Goal: Task Accomplishment & Management: Use online tool/utility

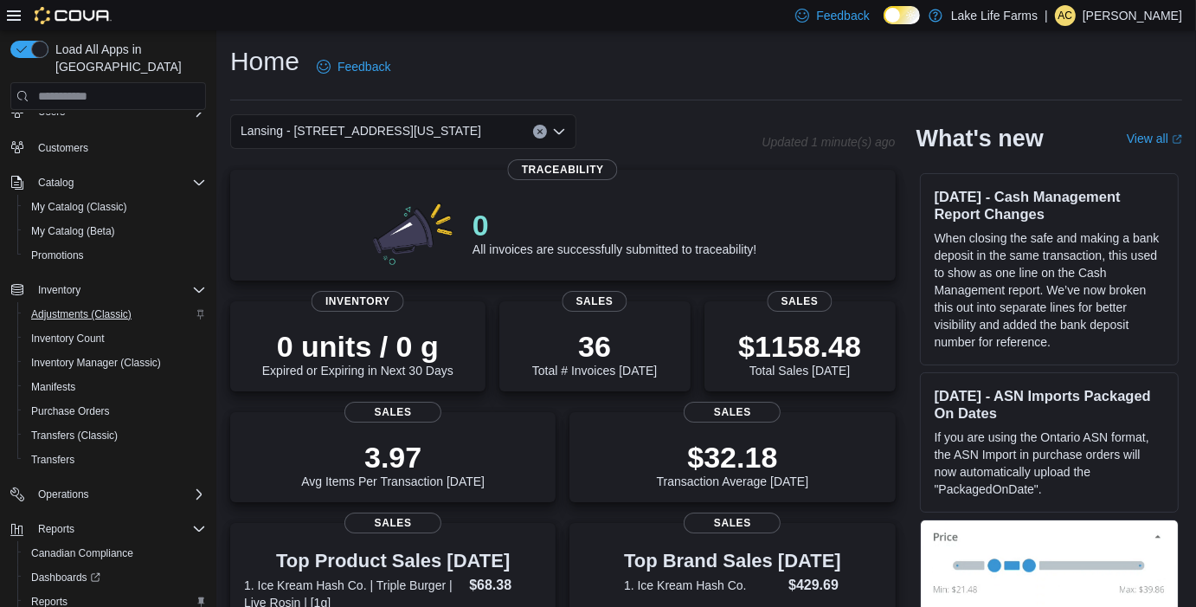
scroll to position [145, 0]
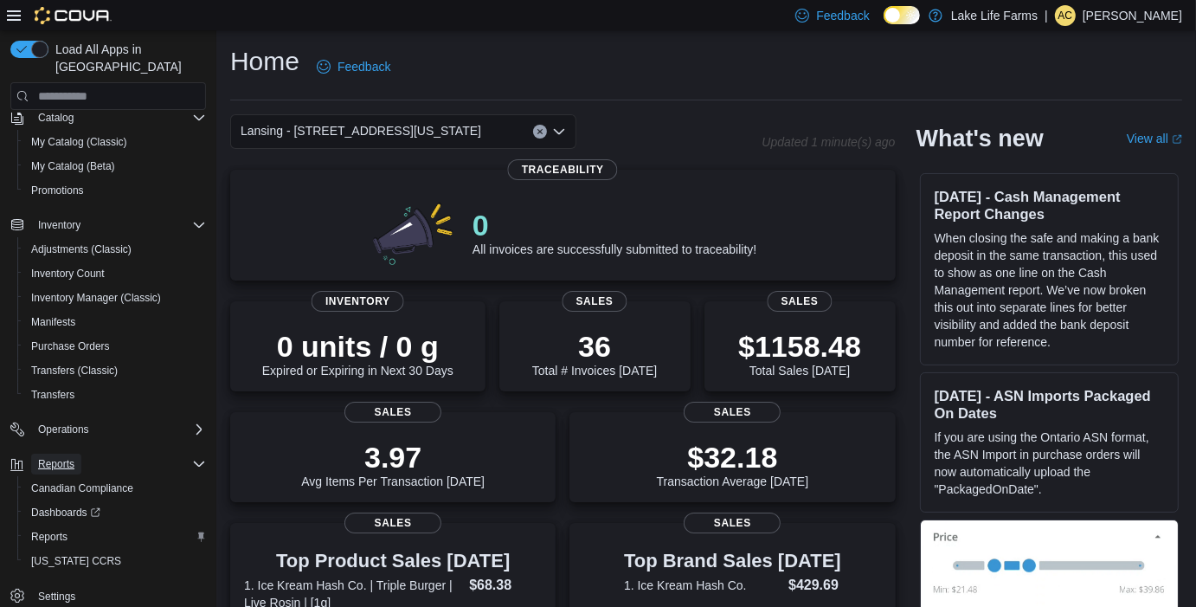
click at [74, 454] on button "Reports" at bounding box center [56, 464] width 50 height 21
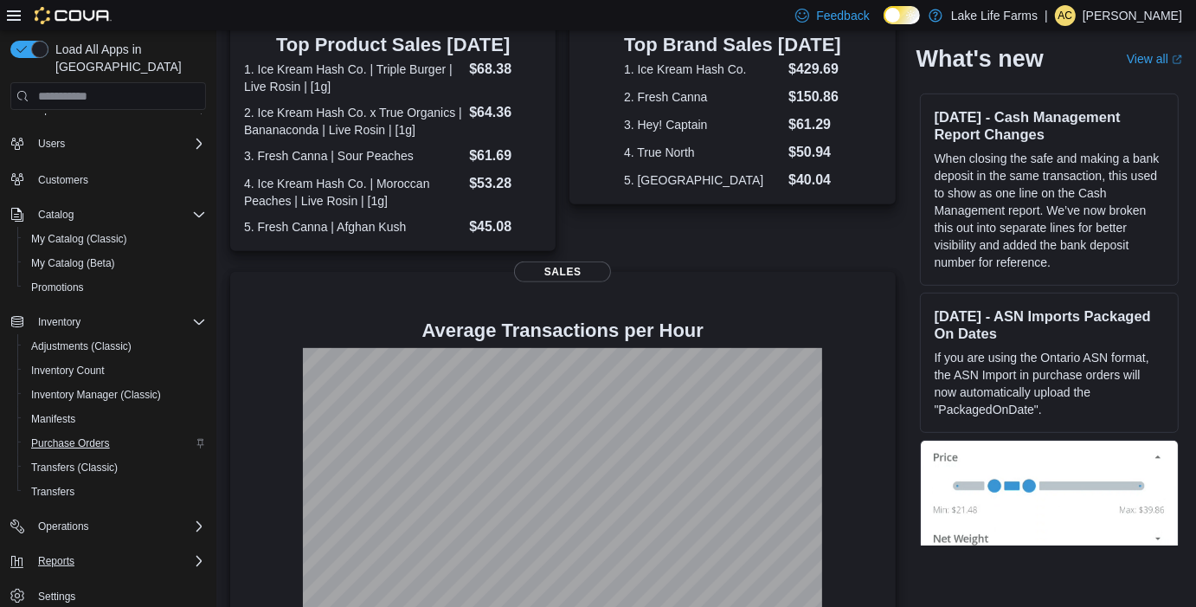
scroll to position [546, 0]
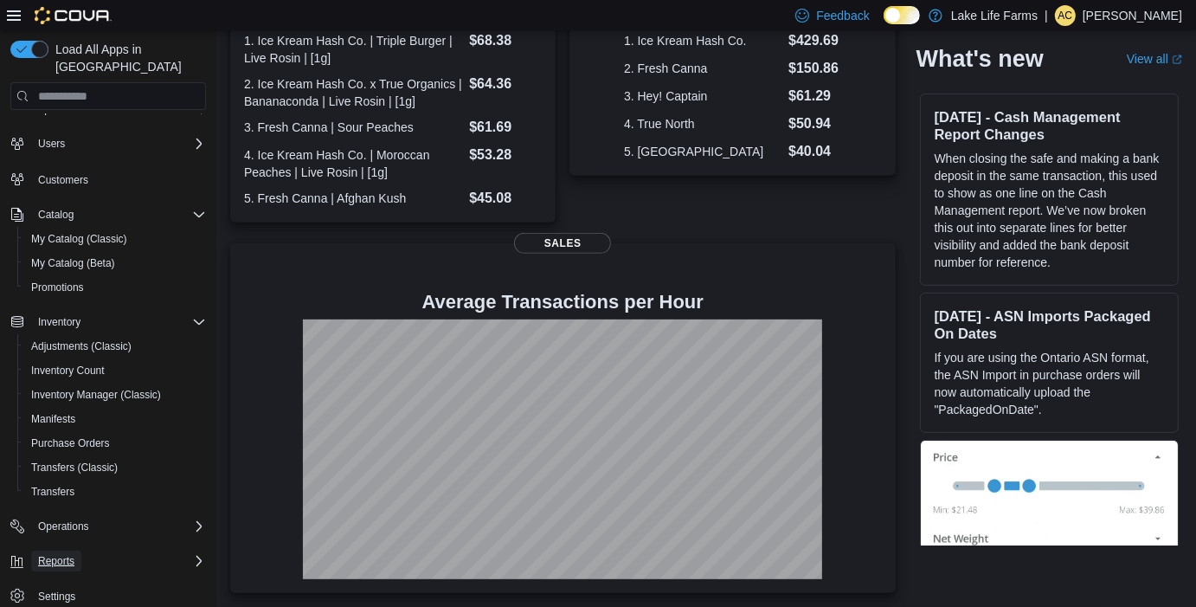
click at [68, 554] on span "Reports" at bounding box center [56, 561] width 36 height 14
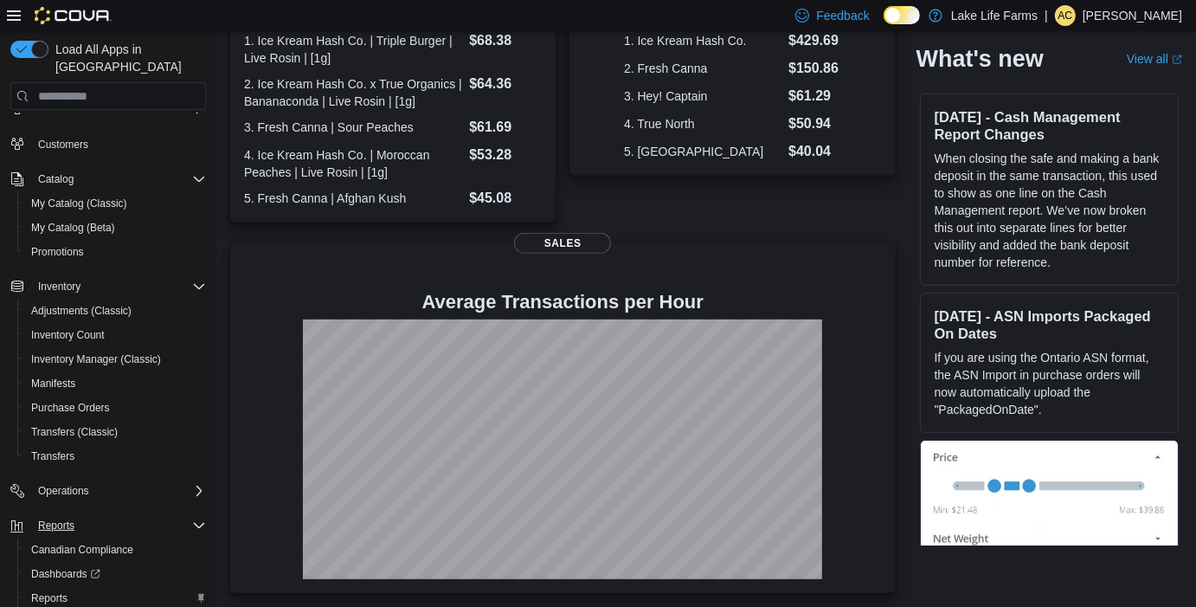
scroll to position [145, 0]
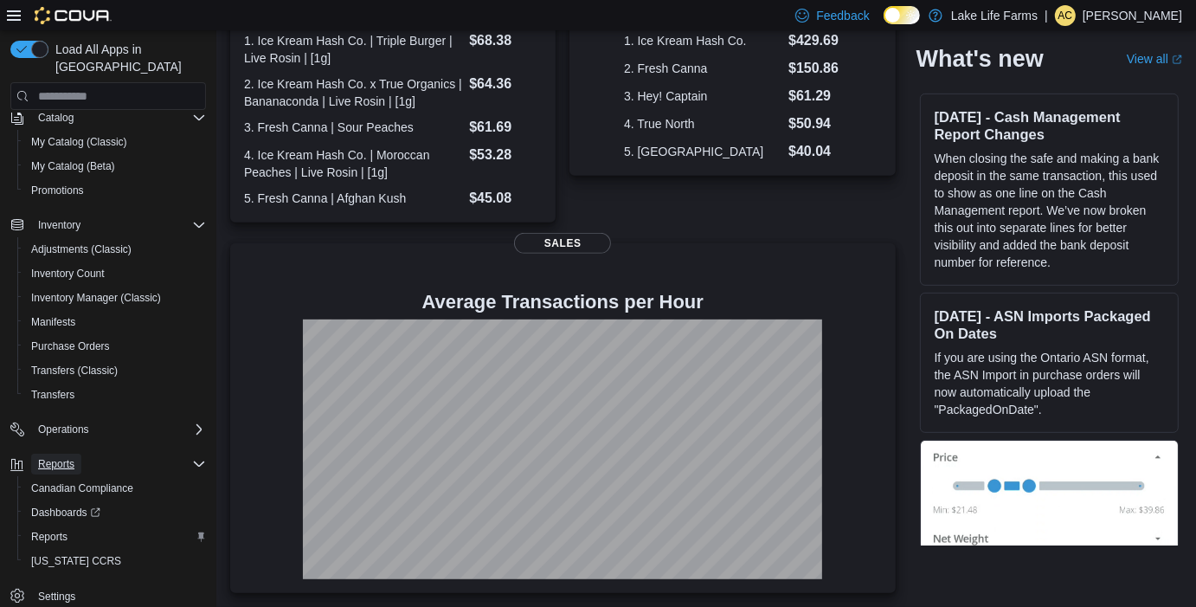
click at [62, 457] on span "Reports" at bounding box center [56, 464] width 36 height 14
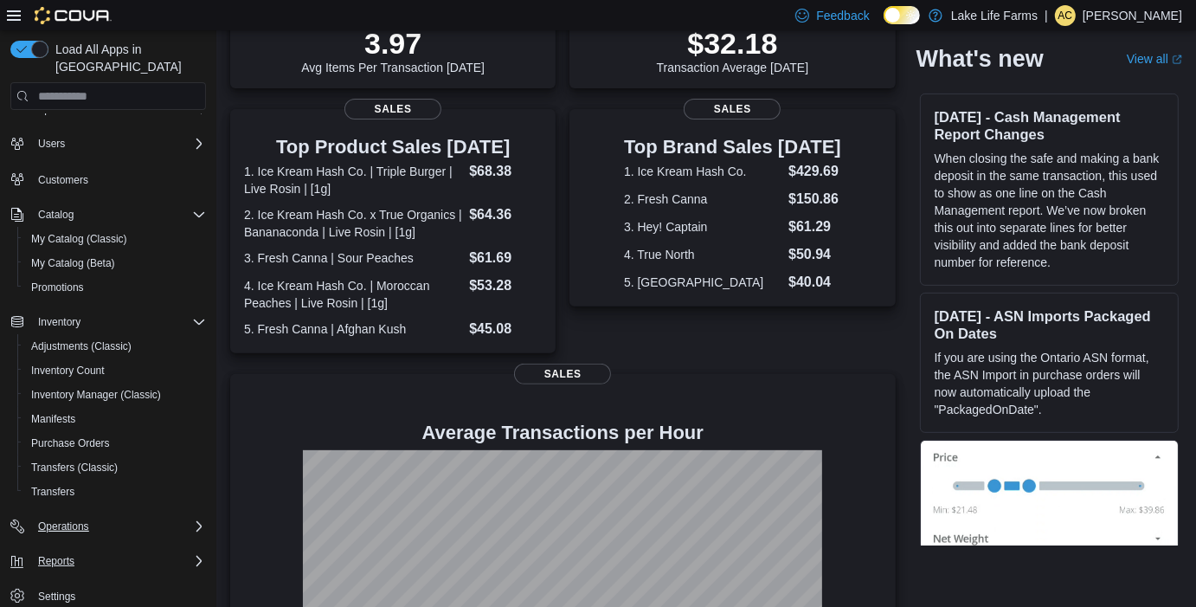
scroll to position [546, 0]
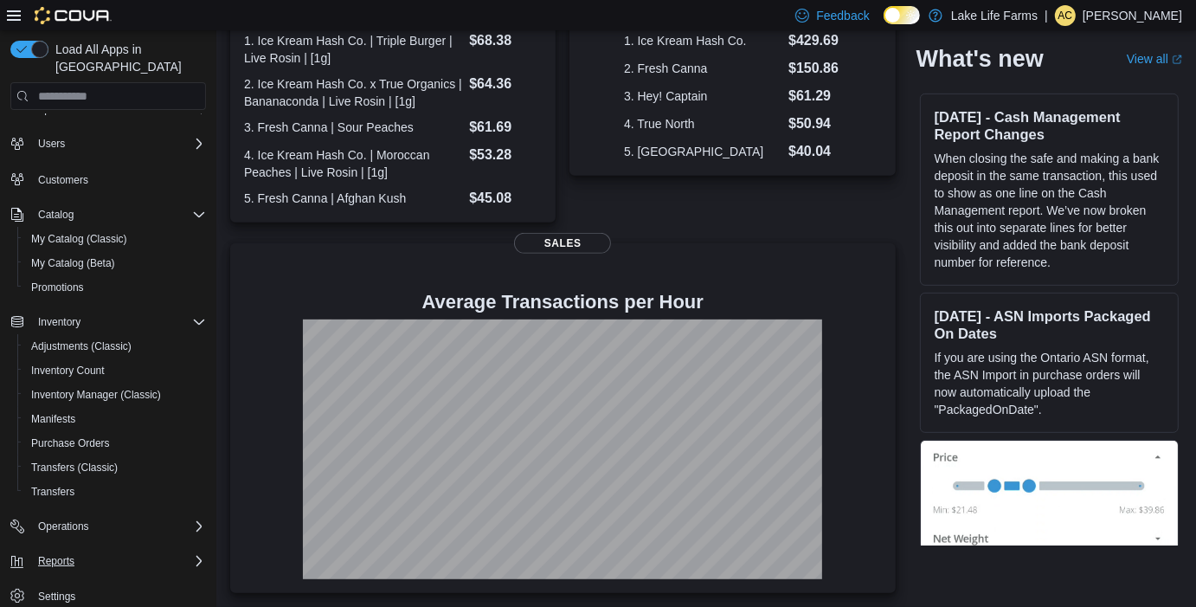
click at [201, 554] on icon "Complex example" at bounding box center [199, 561] width 14 height 14
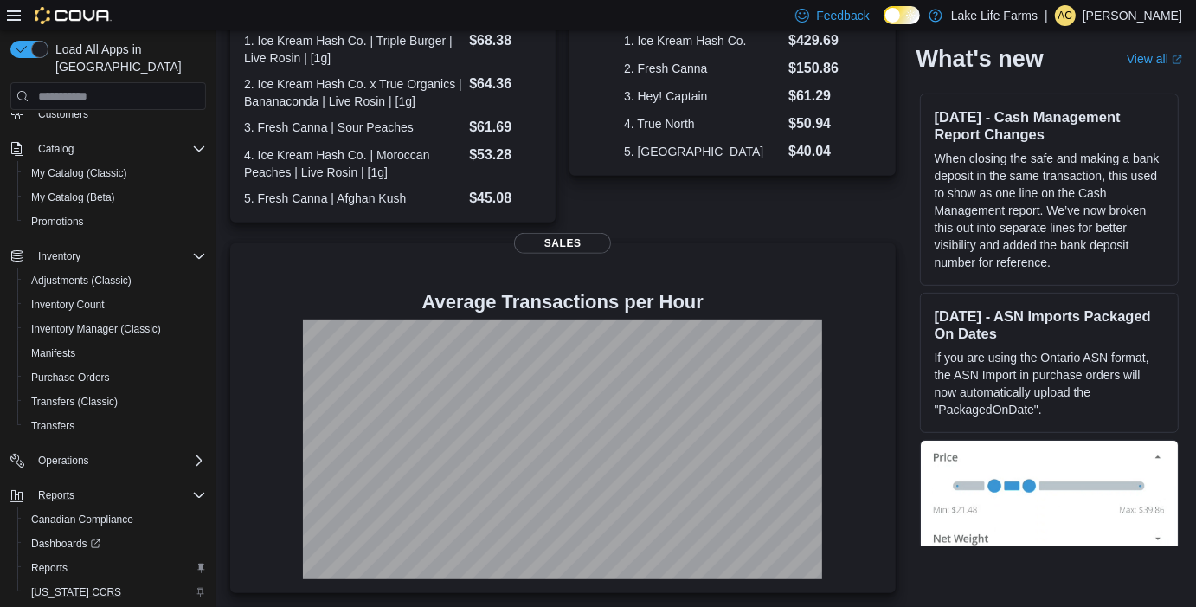
scroll to position [145, 0]
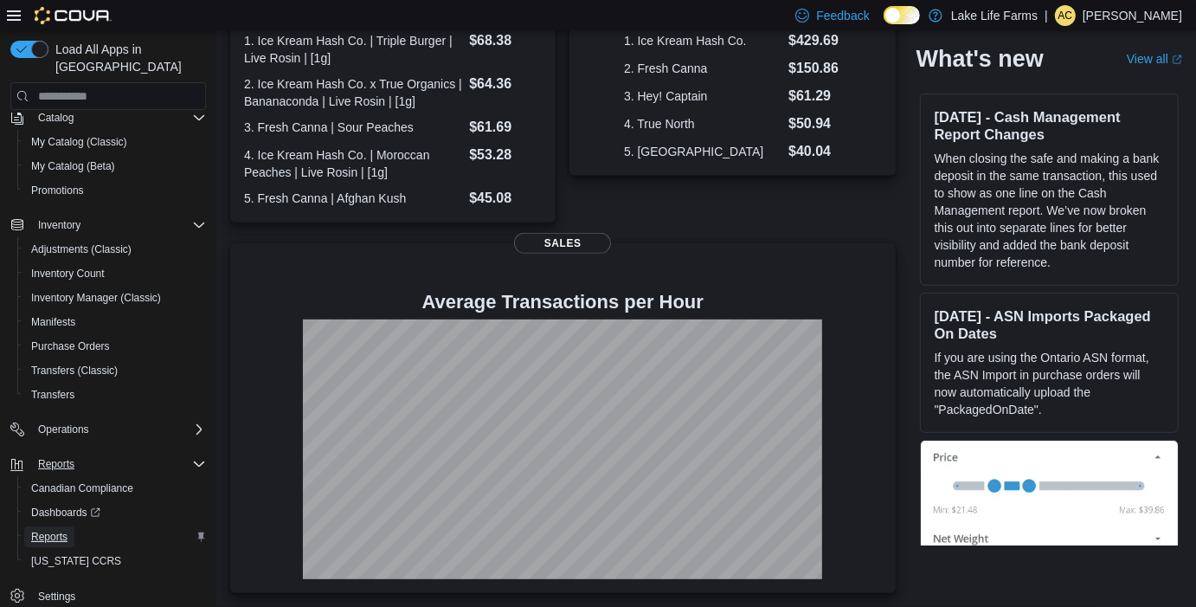
click at [62, 530] on span "Reports" at bounding box center [49, 537] width 36 height 14
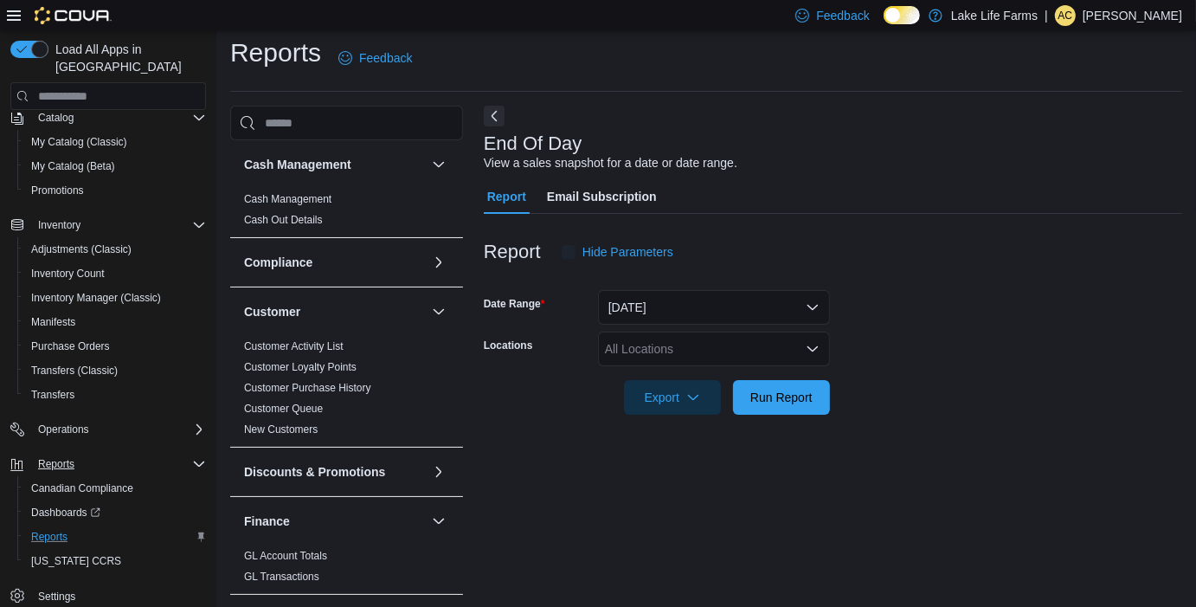
scroll to position [10, 0]
click at [704, 346] on div "All Locations" at bounding box center [714, 347] width 232 height 35
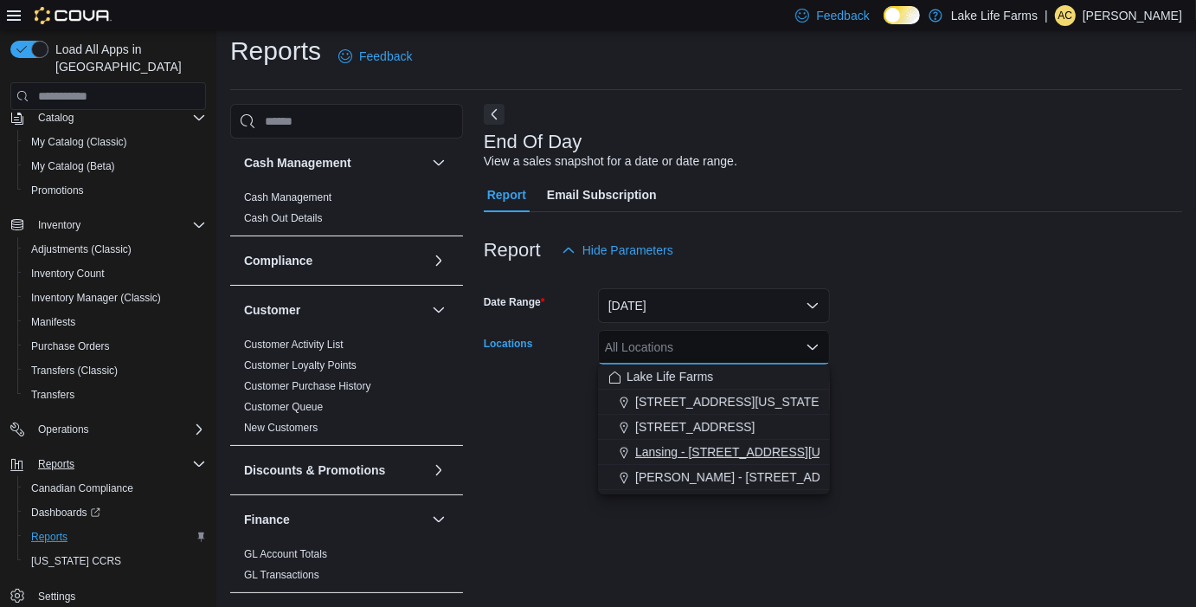
click at [720, 447] on span "Lansing - [STREET_ADDRESS][US_STATE]" at bounding box center [755, 451] width 241 height 17
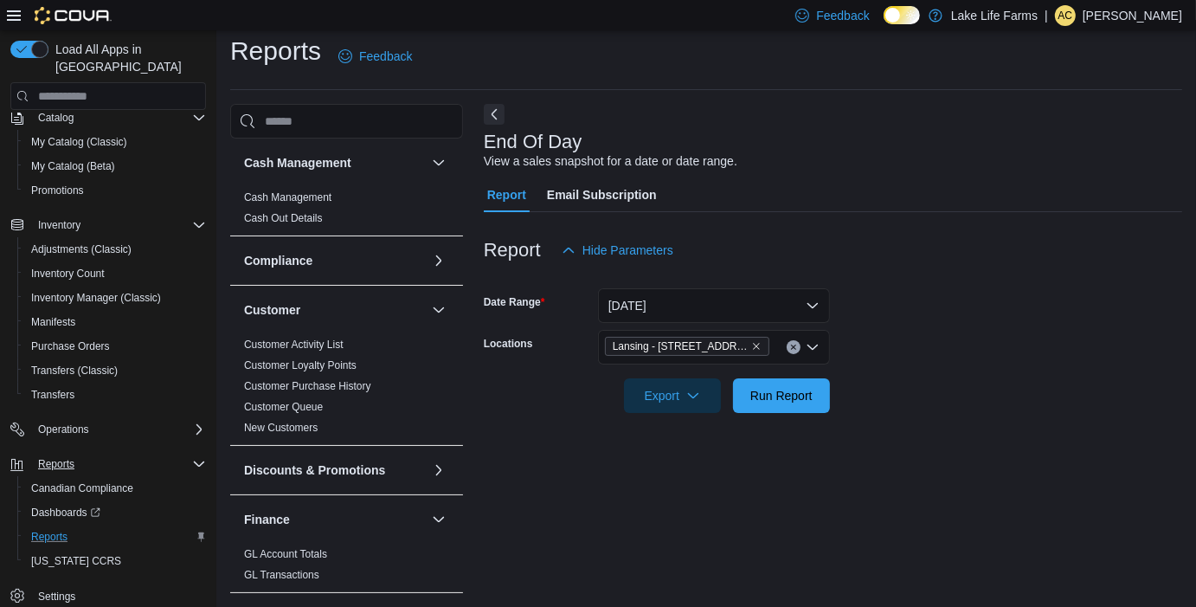
click at [1057, 428] on div at bounding box center [833, 423] width 699 height 21
click at [809, 396] on span "Run Report" at bounding box center [782, 394] width 62 height 17
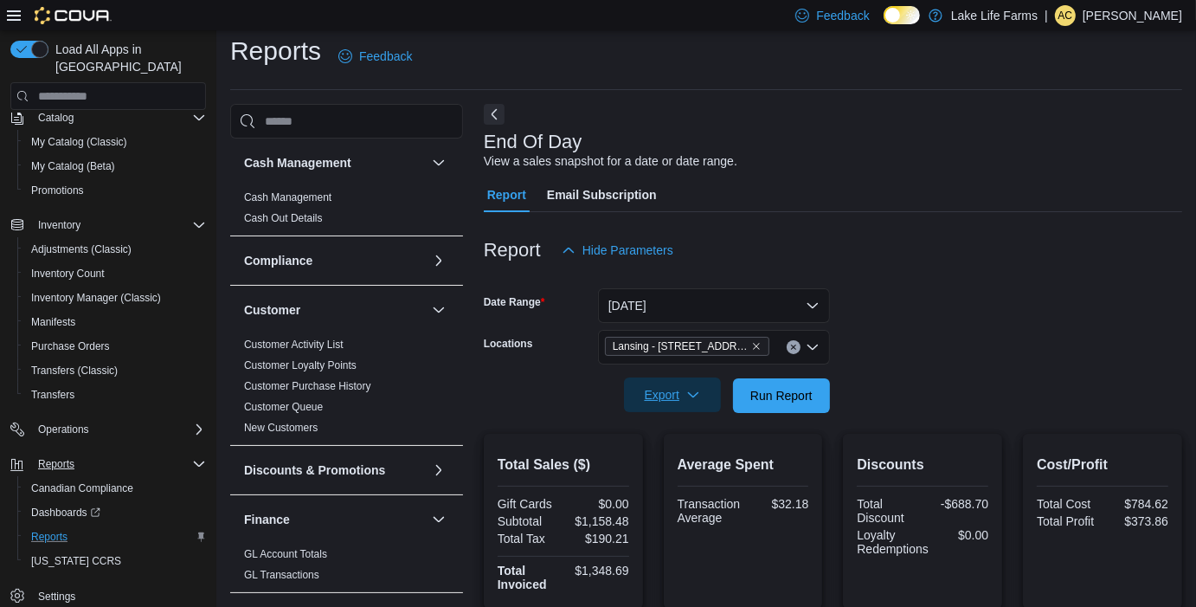
click at [700, 399] on span "Export" at bounding box center [673, 394] width 76 height 35
click at [712, 466] on span "Export to Pdf" at bounding box center [675, 465] width 78 height 14
